Goal: Find contact information: Find contact information

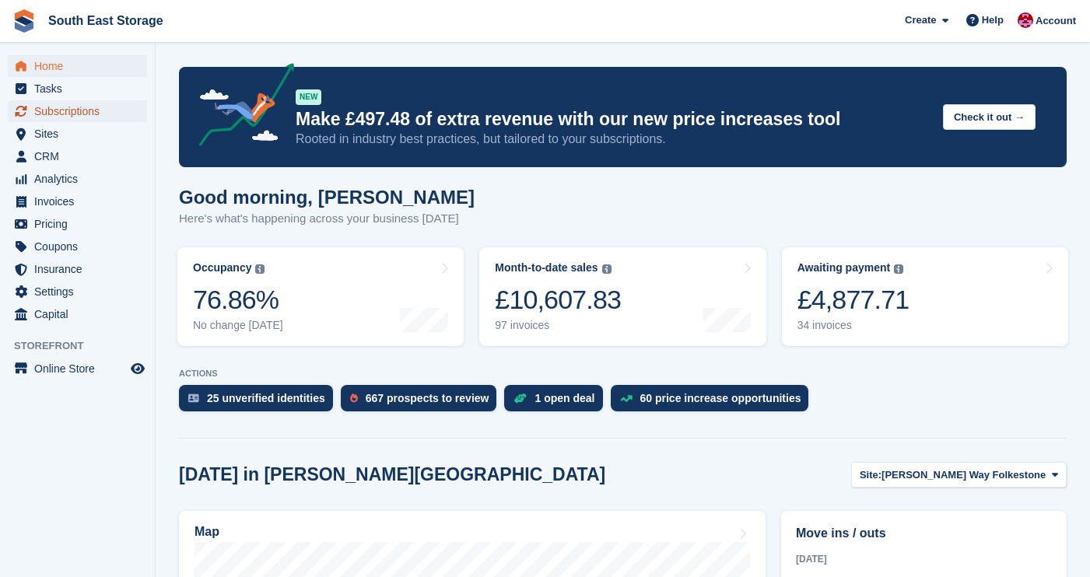
click at [64, 110] on span "Subscriptions" at bounding box center [80, 111] width 93 height 22
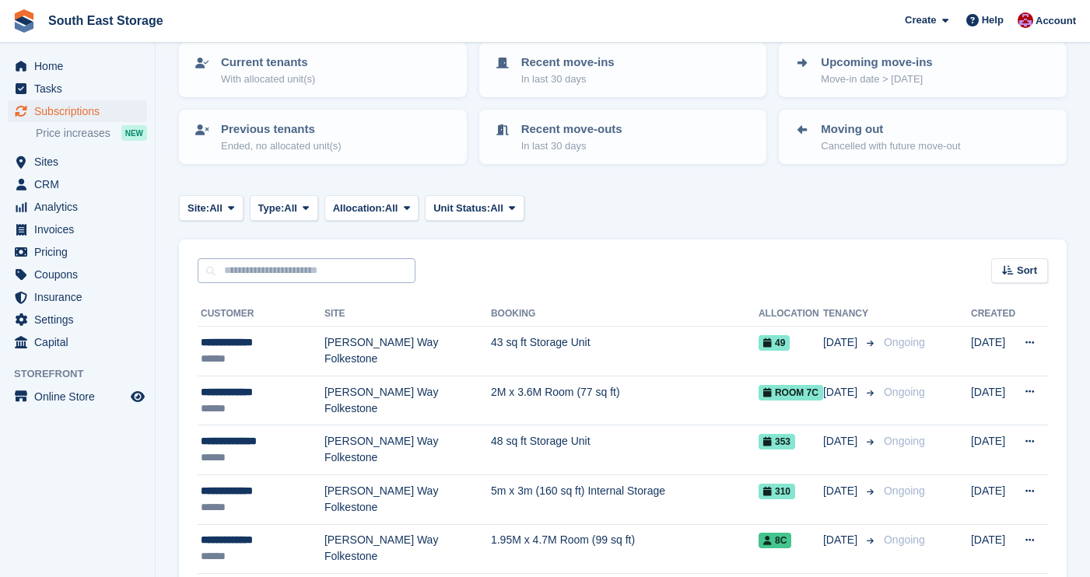
scroll to position [107, 0]
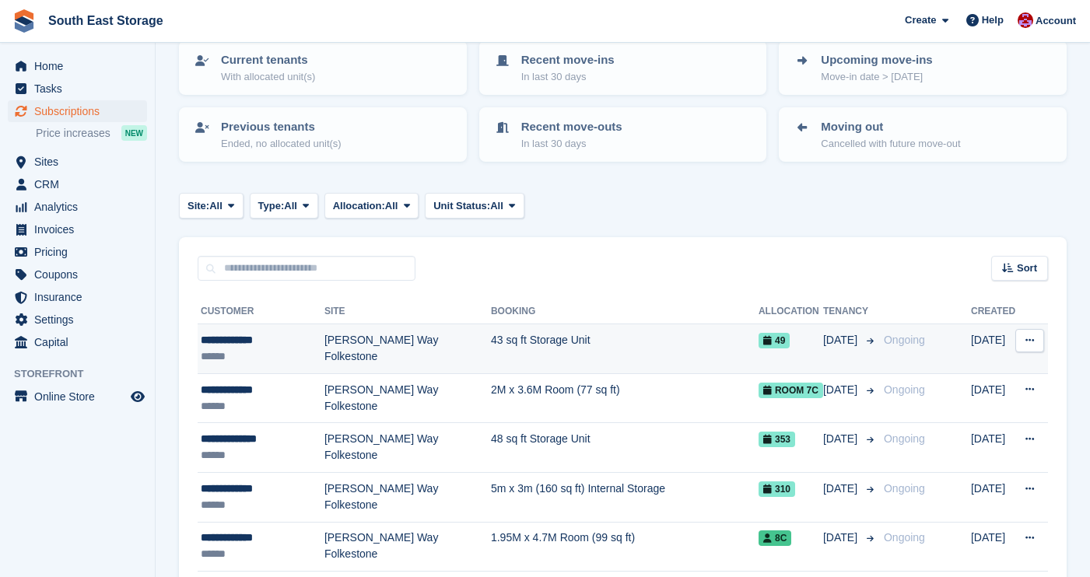
click at [256, 337] on div "**********" at bounding box center [263, 340] width 124 height 16
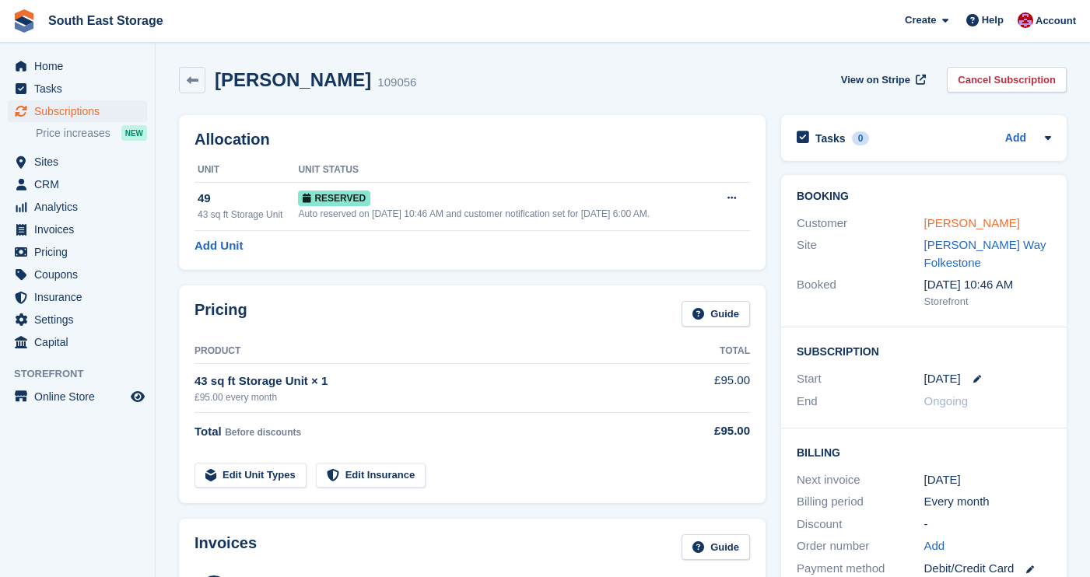
click at [972, 222] on link "Reece Aitkins" at bounding box center [972, 222] width 96 height 13
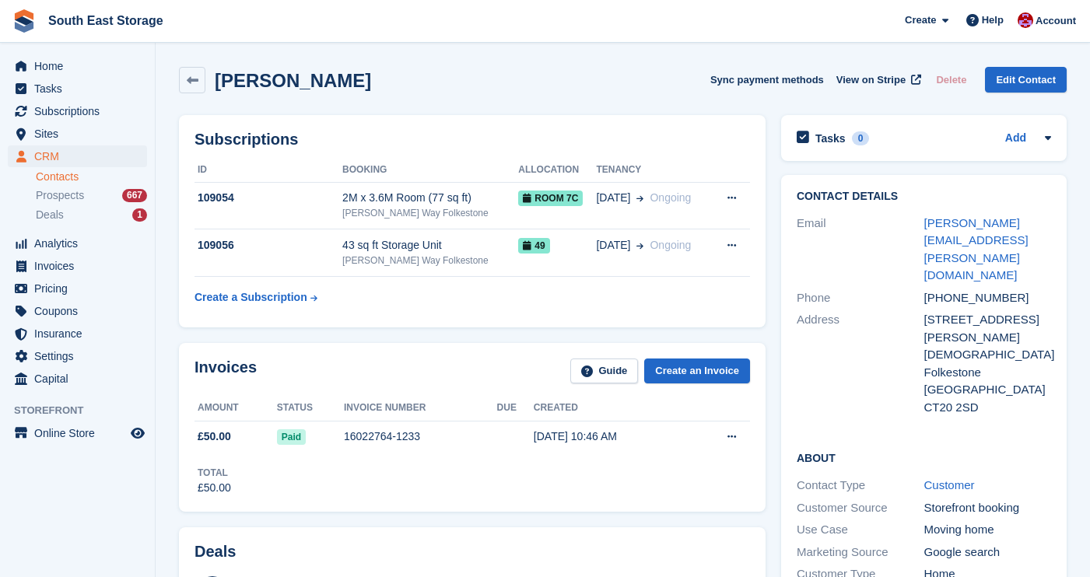
click at [951, 242] on div "reece.w.aitkins@live.co.uk" at bounding box center [988, 250] width 128 height 70
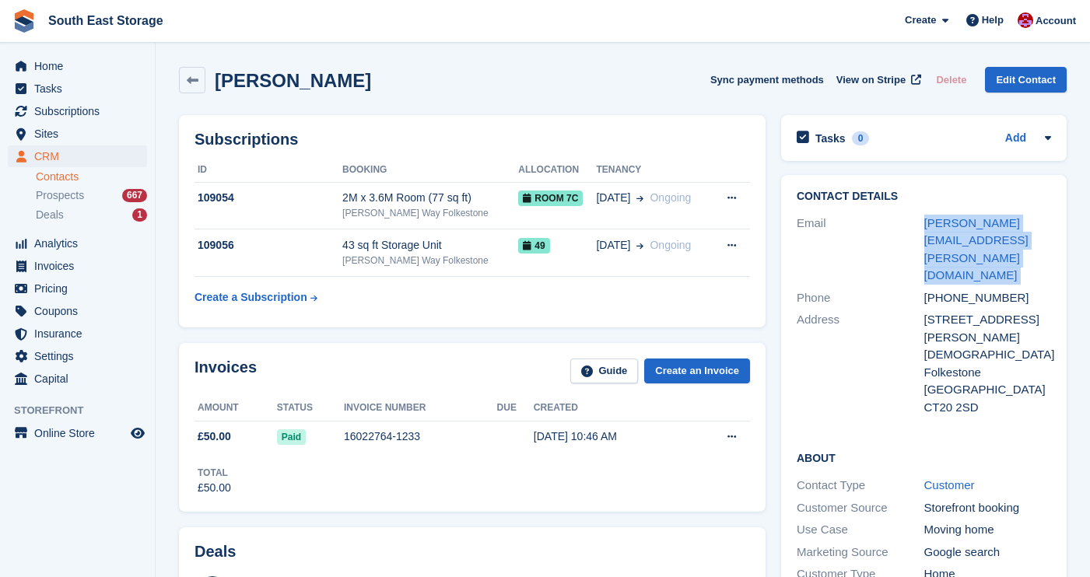
click at [951, 242] on div "reece.w.aitkins@live.co.uk" at bounding box center [988, 250] width 128 height 70
copy div "reece.w.aitkins@live.co.uk"
